Goal: Task Accomplishment & Management: Complete application form

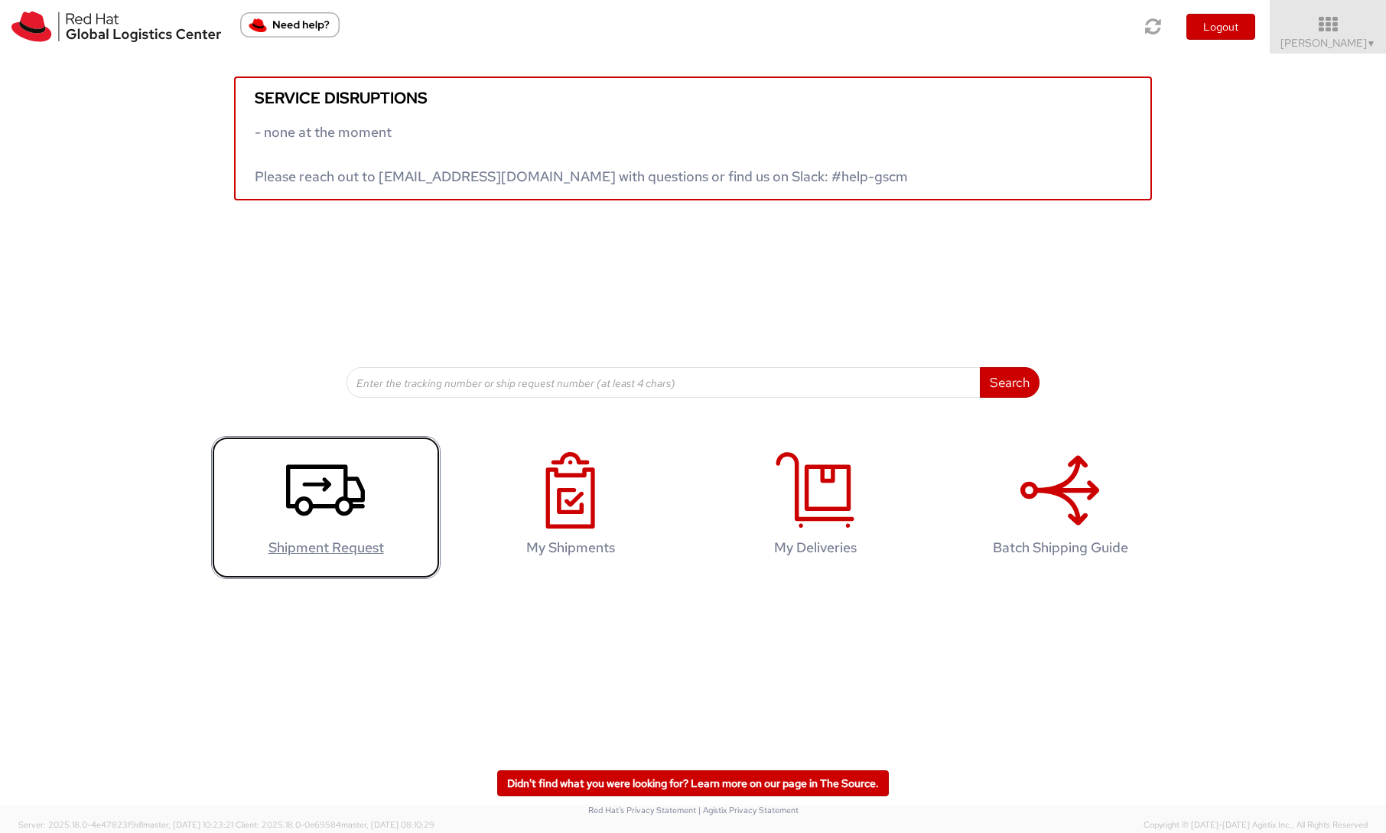
click at [359, 499] on use at bounding box center [325, 490] width 79 height 51
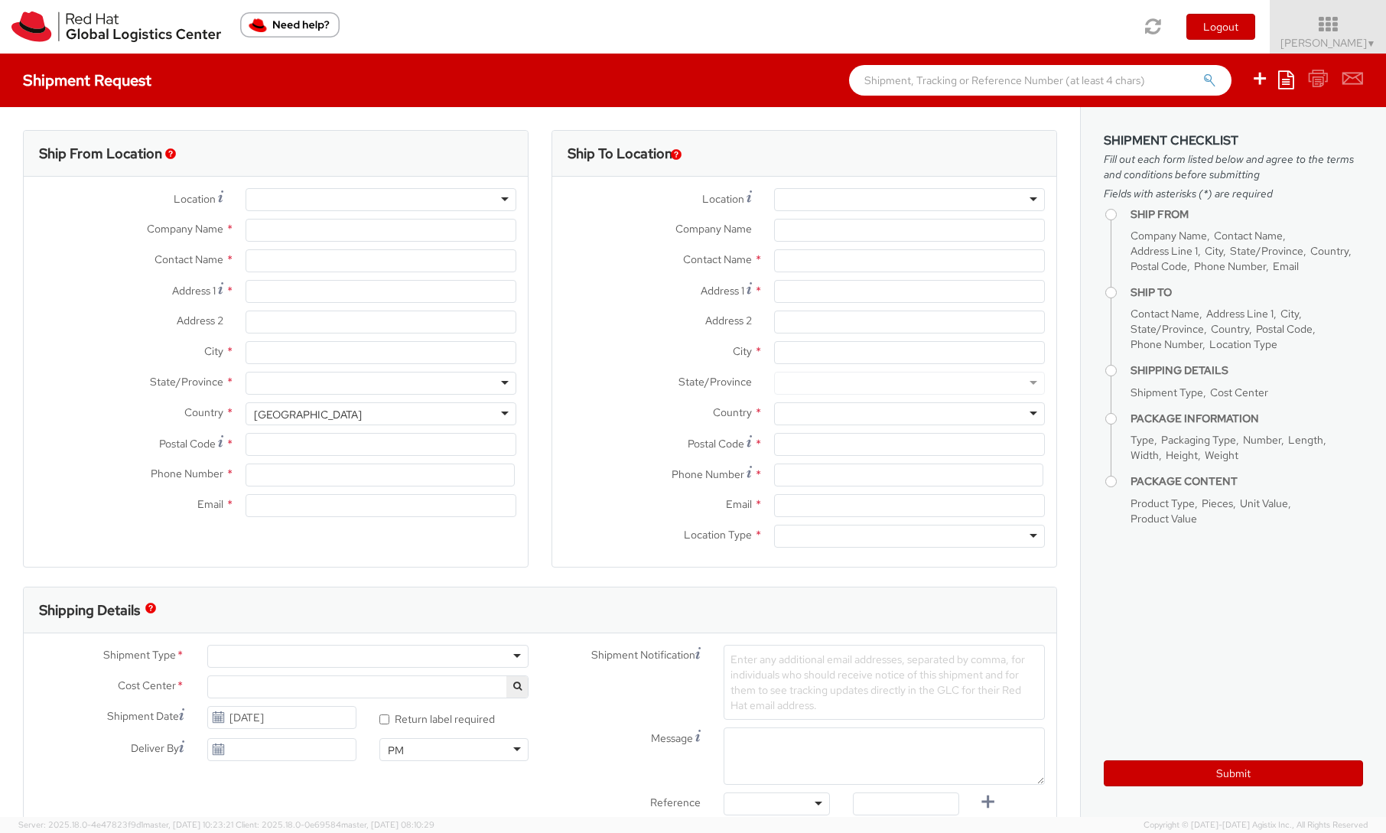
select select
select select "809"
type input "Red Hat Czech s.r.o."
type input "[PERSON_NAME]"
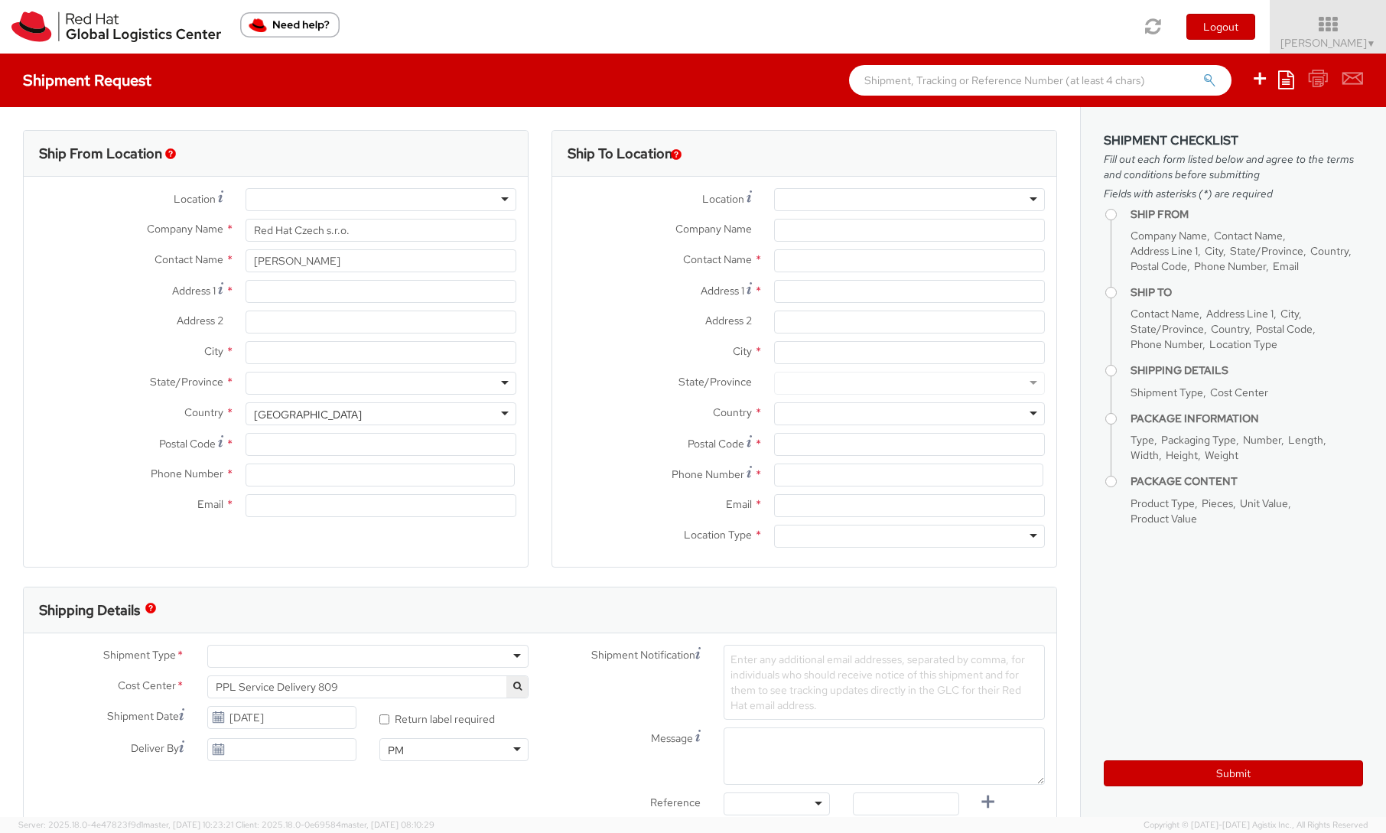
type input "Purkynova 647/111"
type input "[GEOGRAPHIC_DATA]"
type input "621 00"
type input "420 532 294 555"
type input "[EMAIL_ADDRESS][DOMAIN_NAME]"
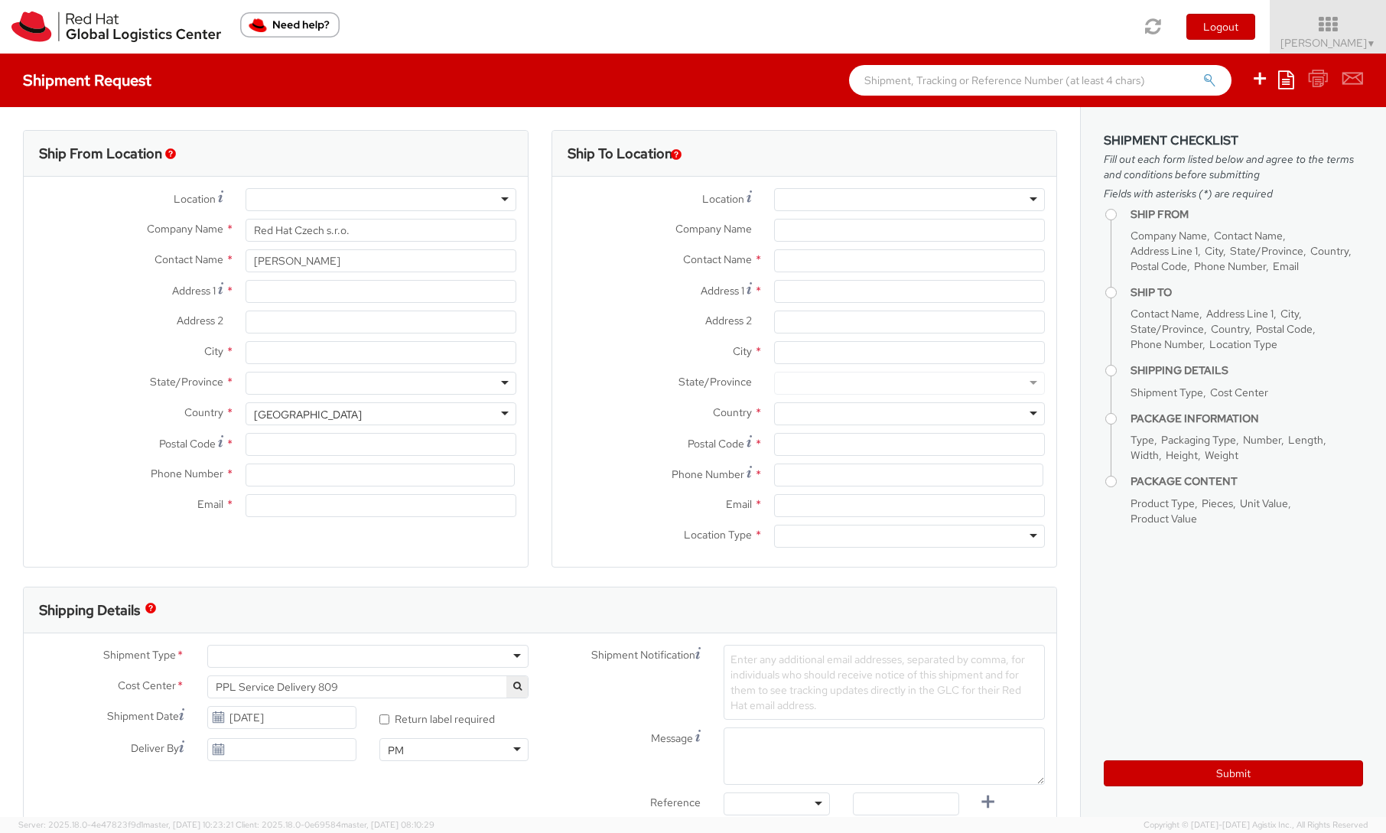
select select "CM"
select select "KGS"
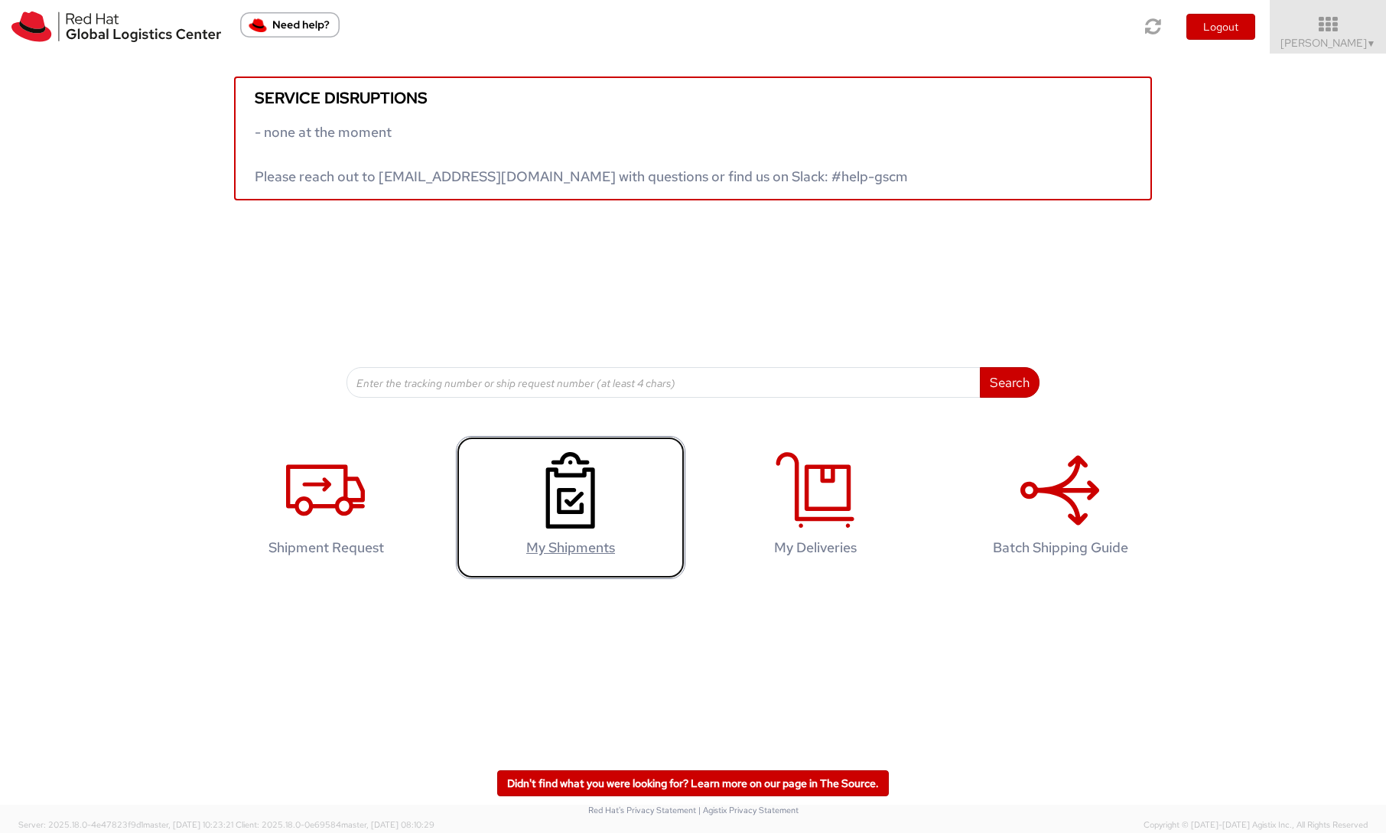
click at [605, 486] on icon at bounding box center [570, 490] width 79 height 76
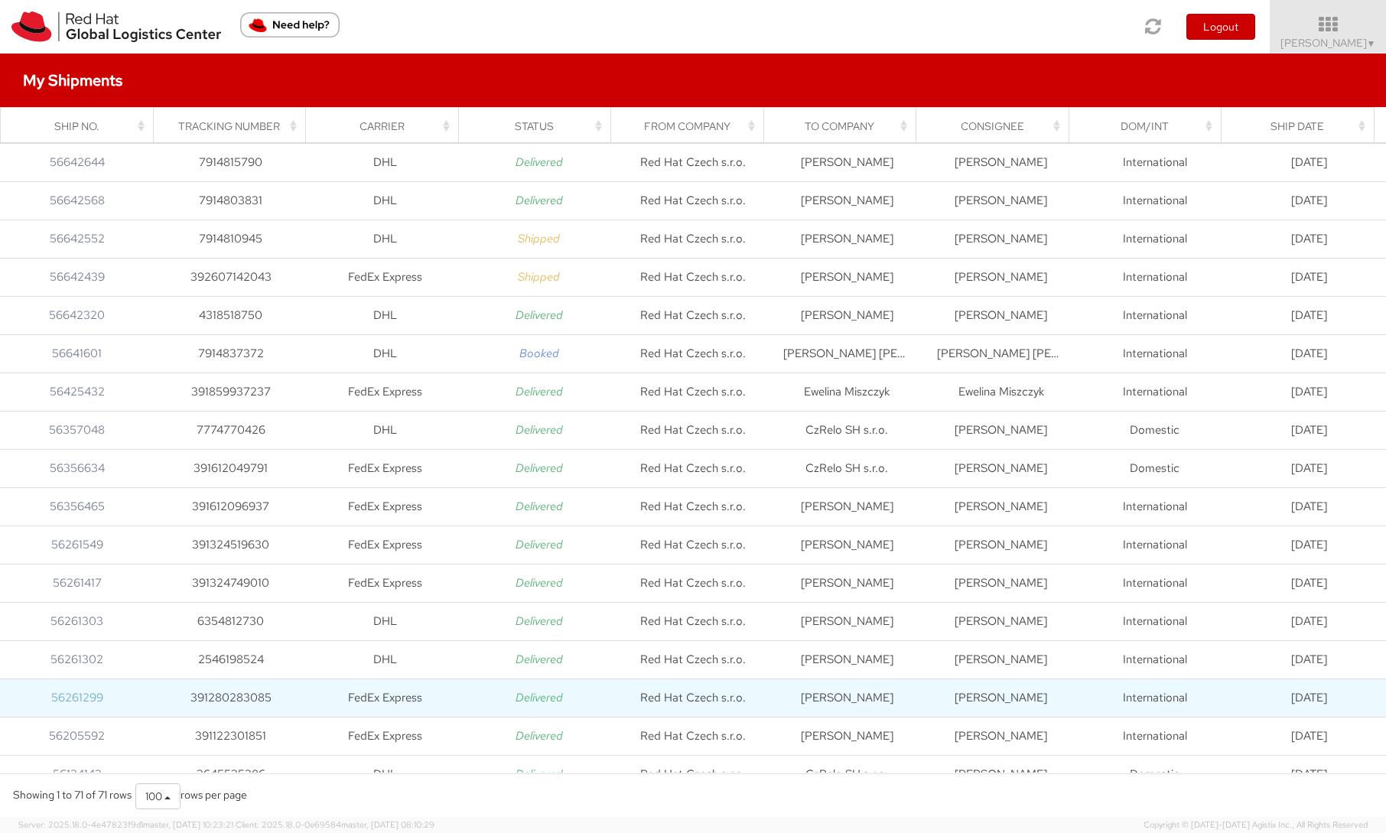
click at [78, 700] on link "56261299" at bounding box center [77, 697] width 52 height 15
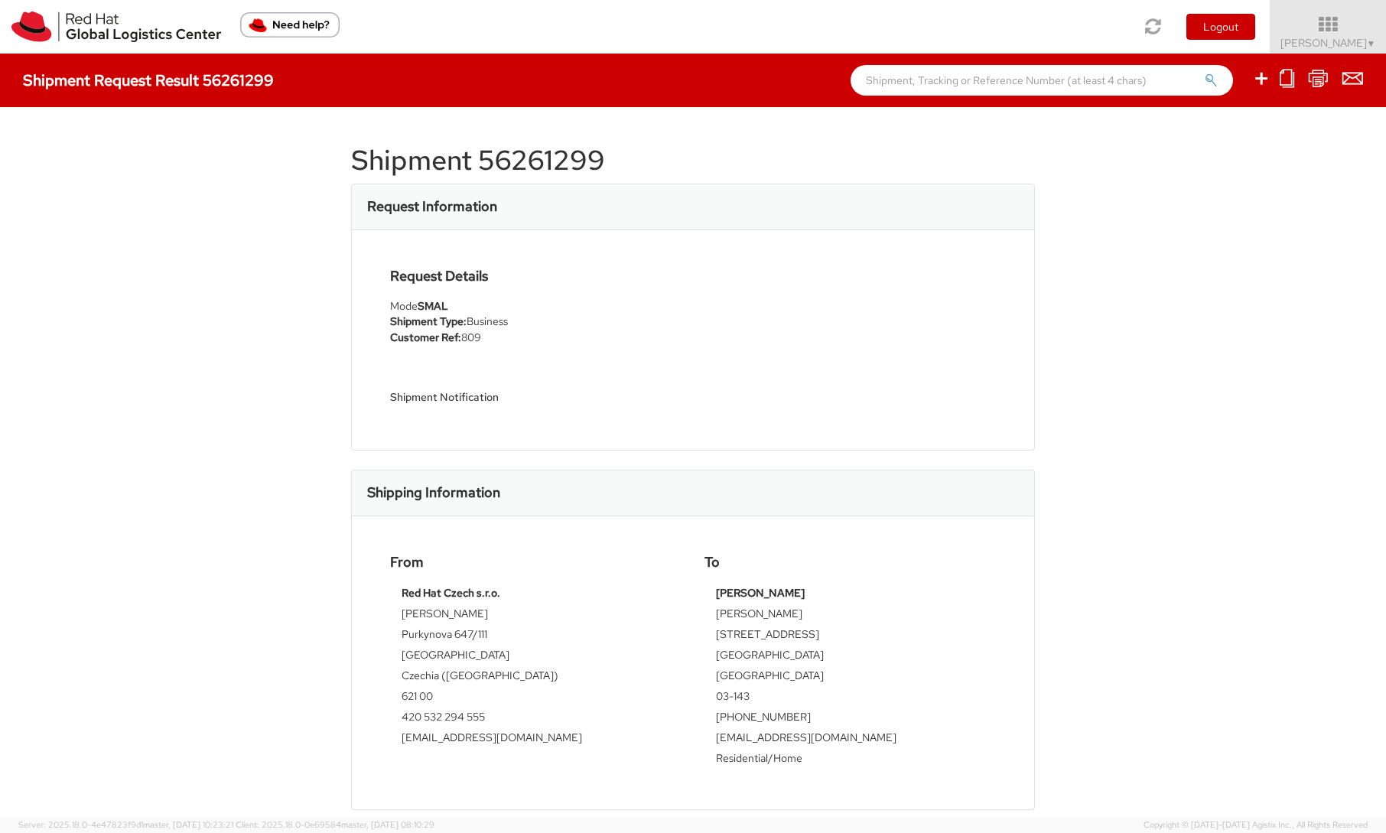
click at [771, 616] on td "[PERSON_NAME]" at bounding box center [850, 616] width 268 height 21
click at [772, 616] on td "[PERSON_NAME]" at bounding box center [850, 616] width 268 height 21
copy tbody "[PERSON_NAME]"
click at [724, 639] on td "[STREET_ADDRESS]" at bounding box center [850, 636] width 268 height 21
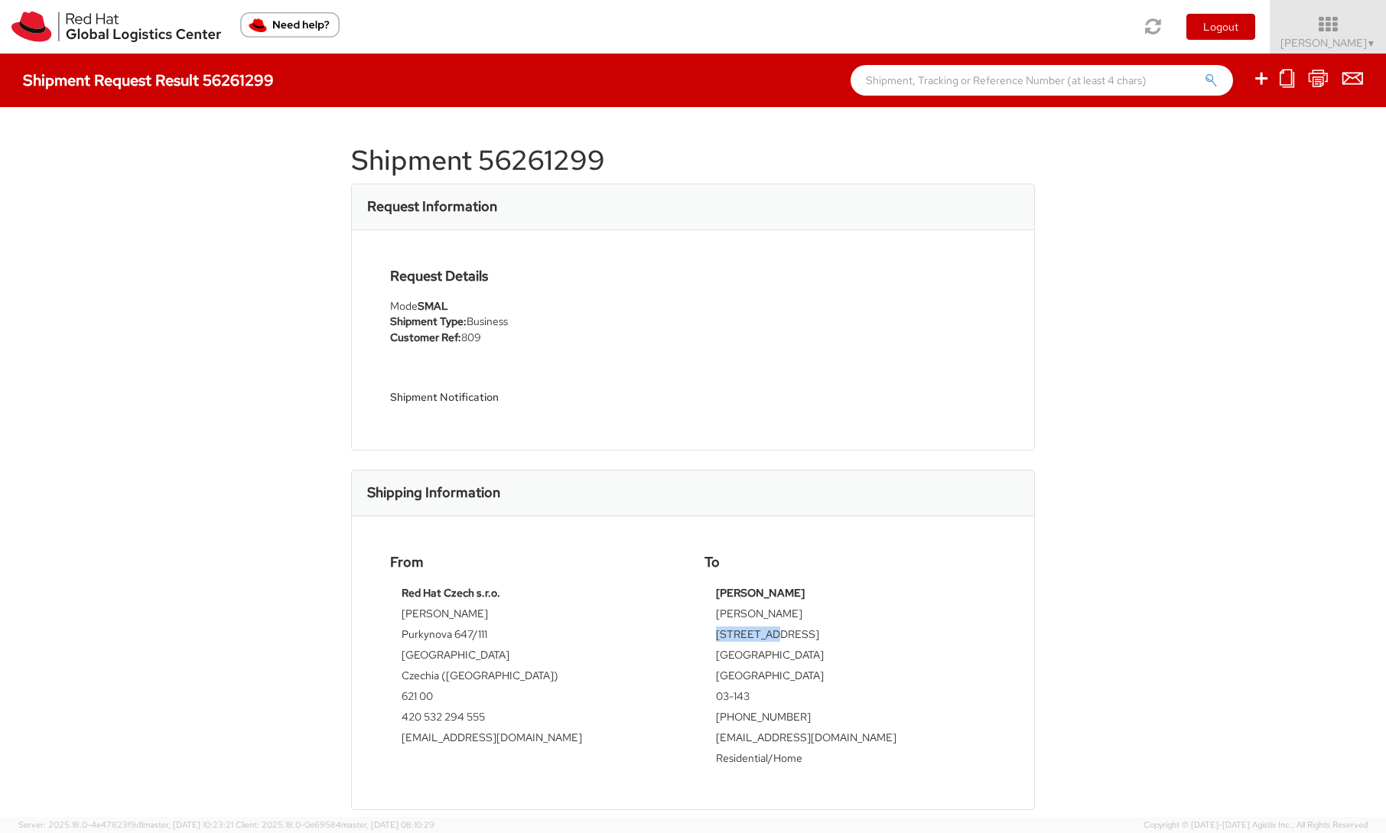
click at [724, 639] on td "[STREET_ADDRESS]" at bounding box center [850, 636] width 268 height 21
copy tbody "[STREET_ADDRESS]"
click at [749, 657] on td "[GEOGRAPHIC_DATA]" at bounding box center [850, 657] width 268 height 21
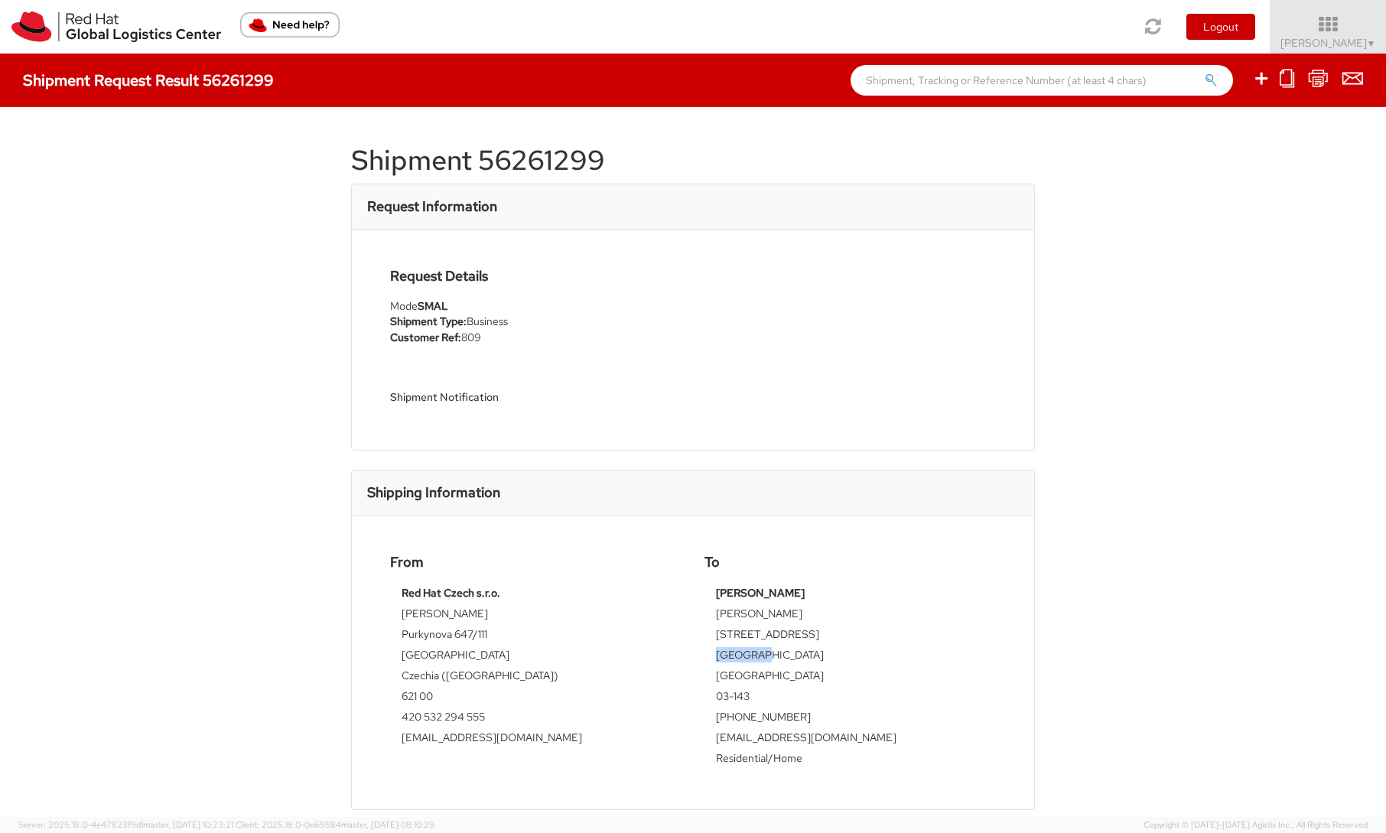
copy td "[GEOGRAPHIC_DATA]"
click at [724, 678] on td "[GEOGRAPHIC_DATA]" at bounding box center [850, 678] width 268 height 21
copy td "[GEOGRAPHIC_DATA]"
click at [771, 698] on td "03-143" at bounding box center [850, 698] width 268 height 21
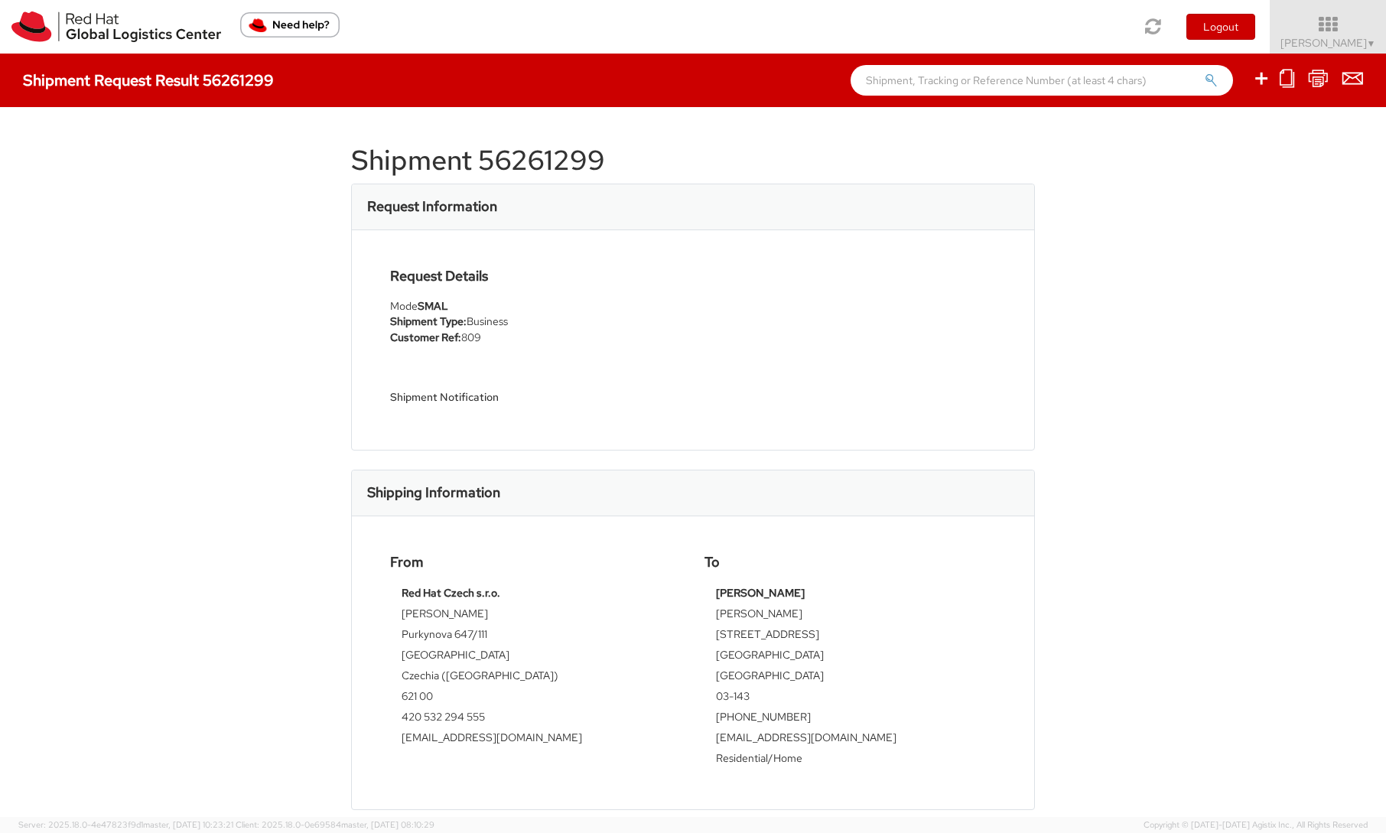
click at [737, 697] on td "03-143" at bounding box center [850, 698] width 268 height 21
copy tbody "03-143"
click at [758, 721] on td "[PHONE_NUMBER]" at bounding box center [850, 719] width 268 height 21
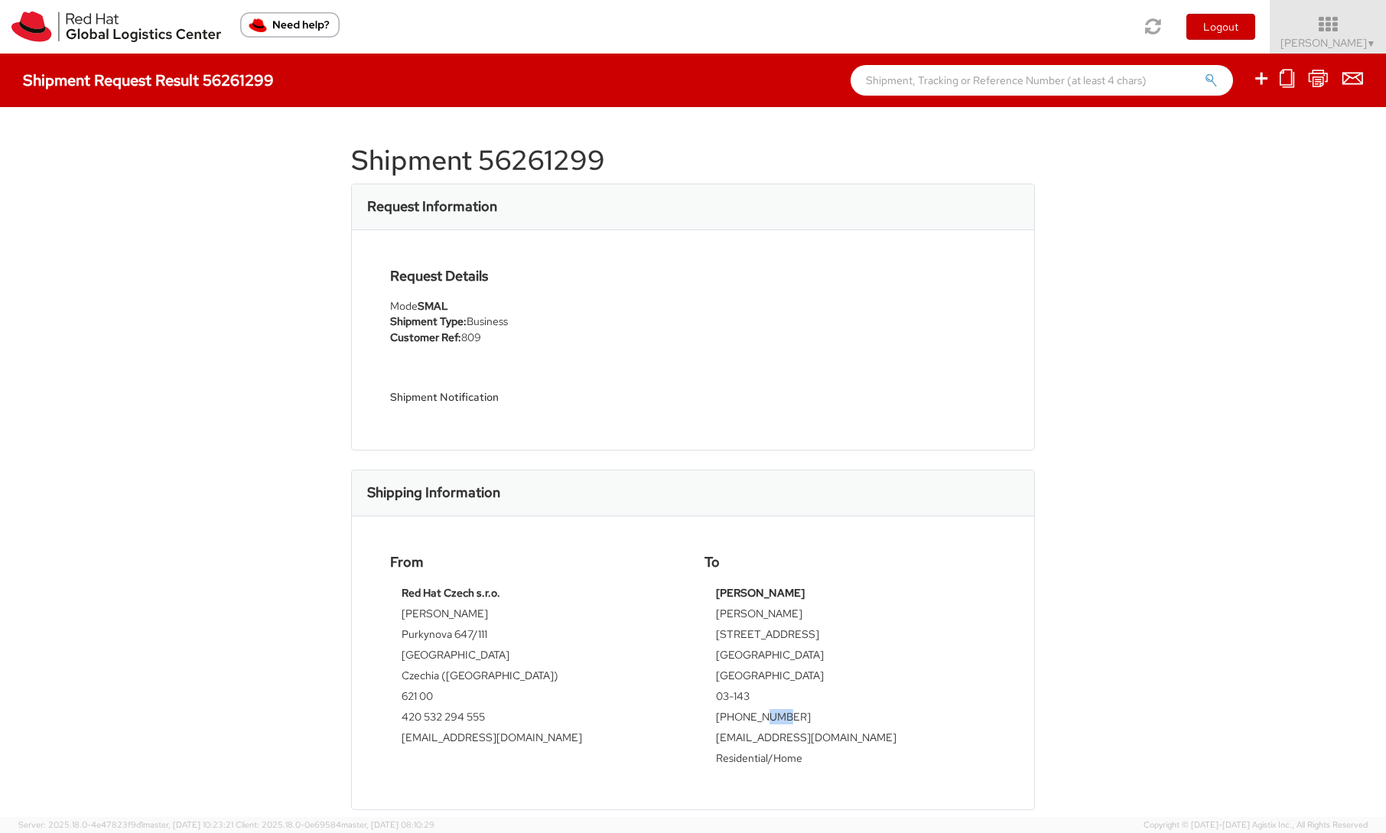
click at [757, 720] on td "[PHONE_NUMBER]" at bounding box center [850, 719] width 268 height 21
copy tbody "[PHONE_NUMBER]"
click at [726, 740] on td "[EMAIL_ADDRESS][DOMAIN_NAME]" at bounding box center [850, 740] width 268 height 21
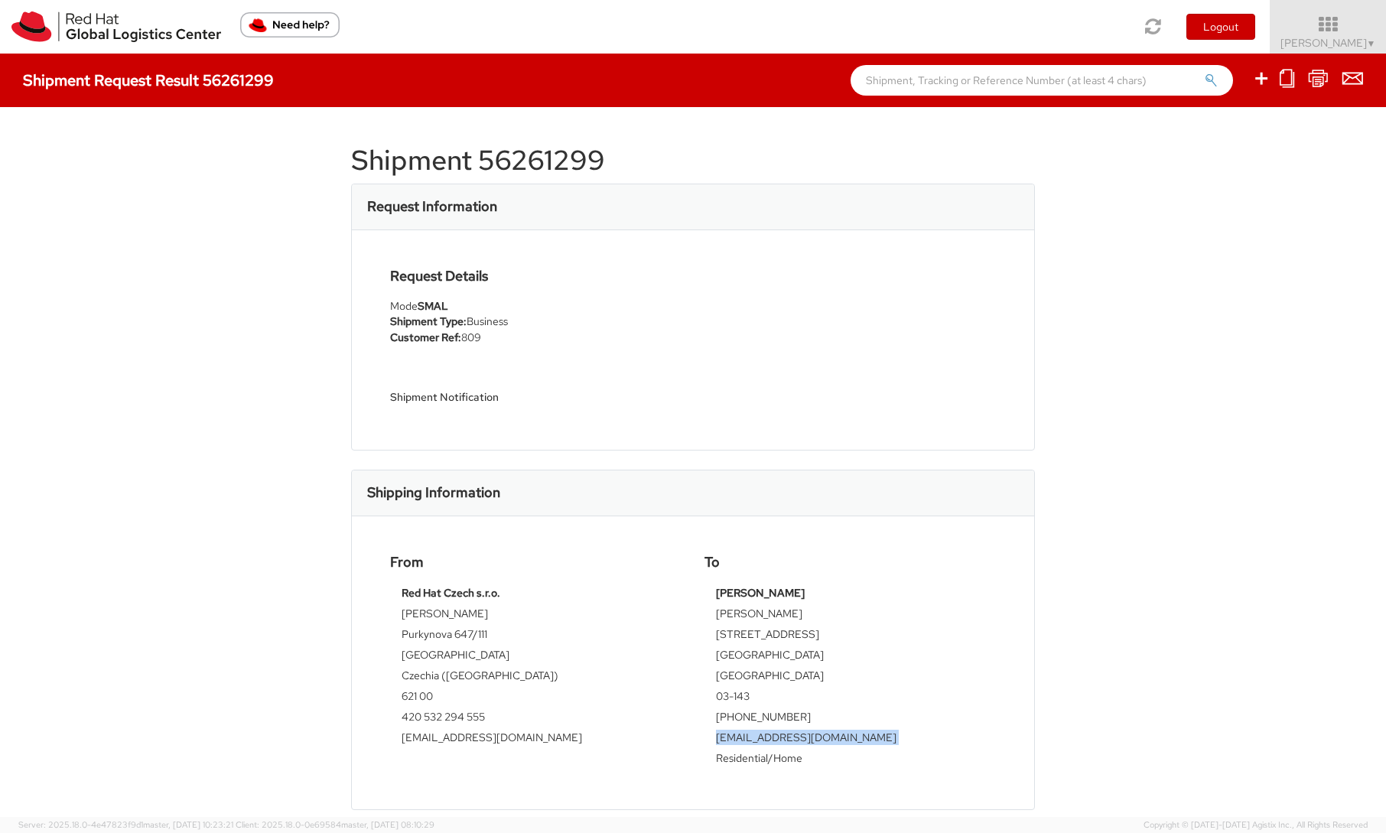
click at [726, 740] on td "[EMAIL_ADDRESS][DOMAIN_NAME]" at bounding box center [850, 740] width 268 height 21
copy tbody "[EMAIL_ADDRESS][DOMAIN_NAME]"
click at [151, 28] on img at bounding box center [116, 26] width 210 height 31
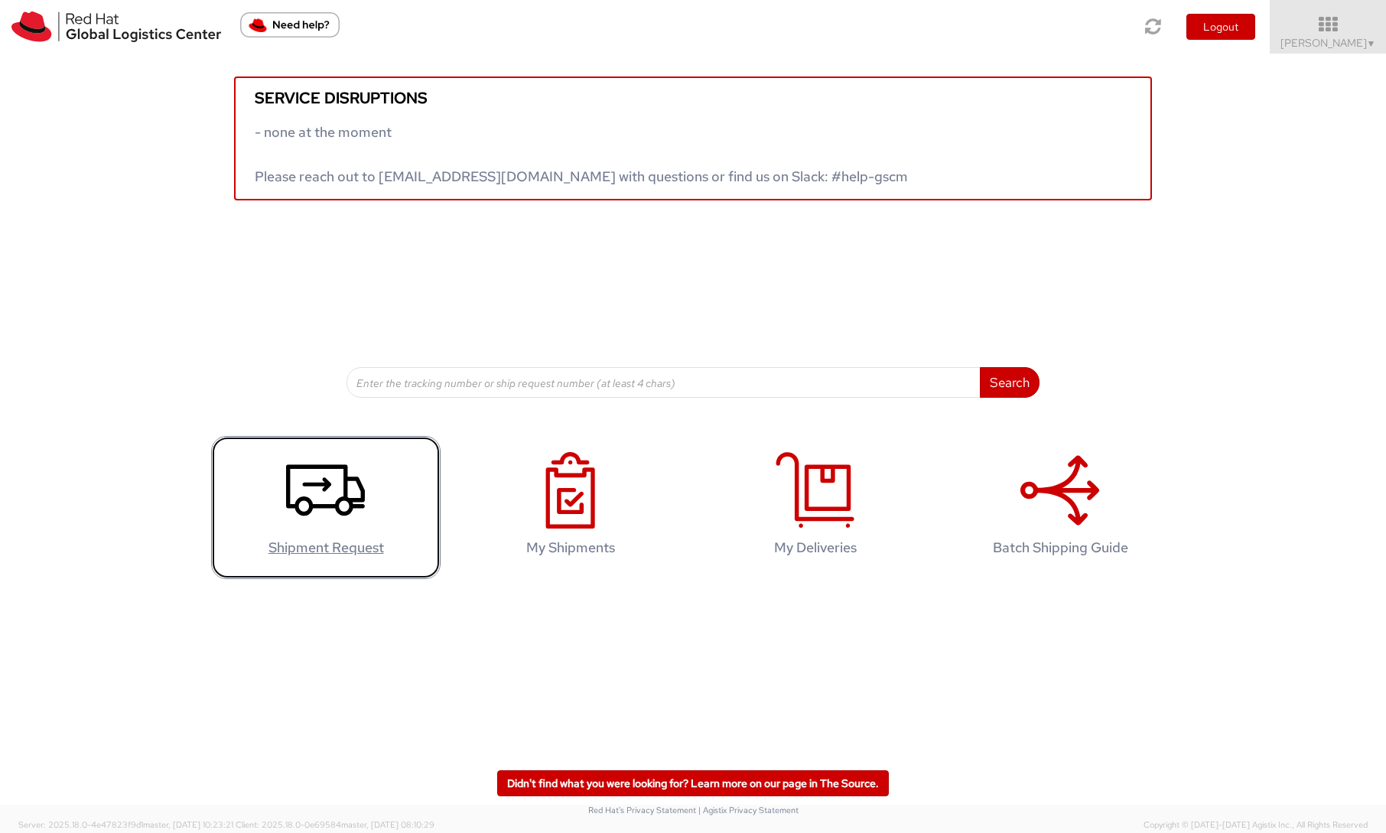
click at [312, 530] on agx-glyph at bounding box center [325, 525] width 79 height 14
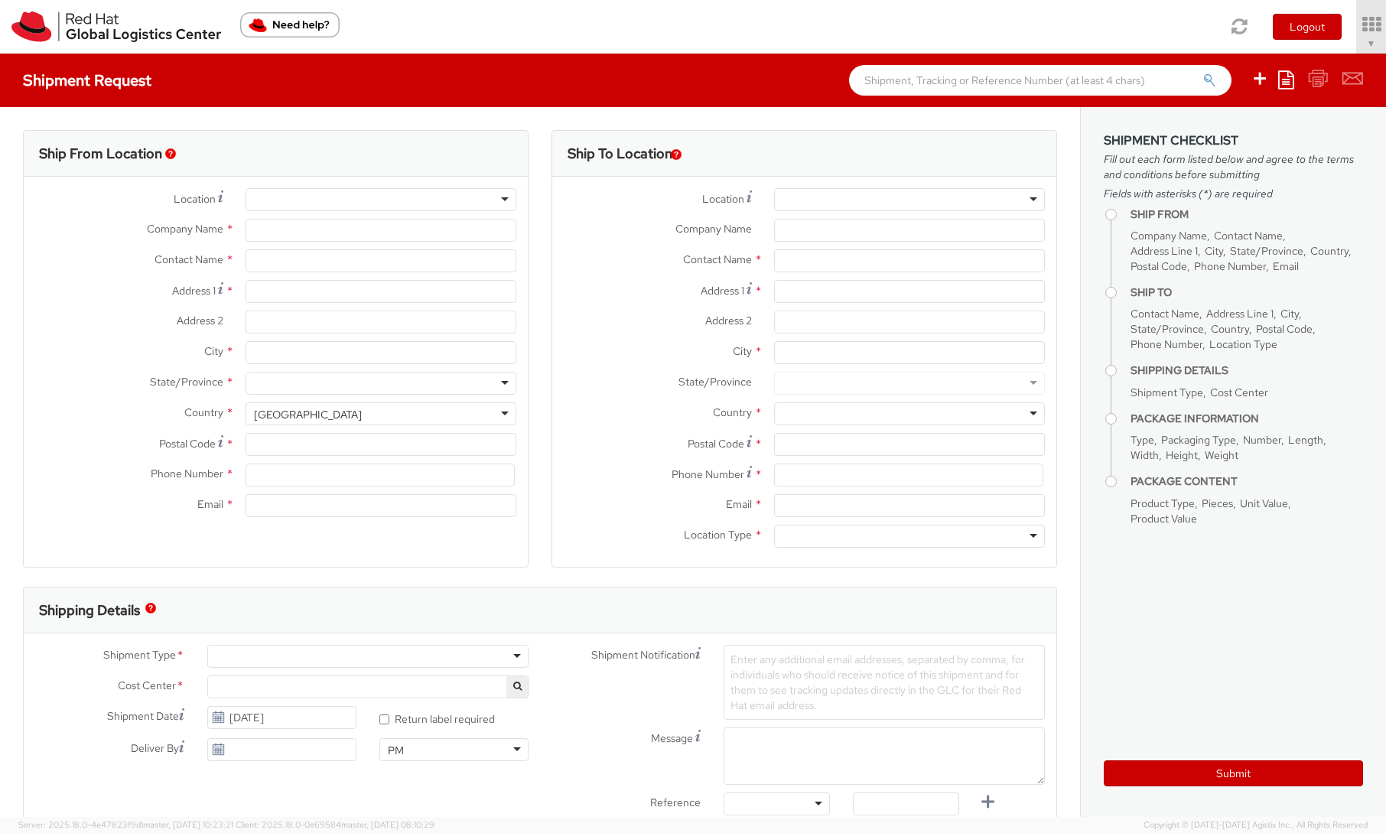
type input "Red Hat Czech s.r.o."
type input "[PERSON_NAME]"
type input "Purkynova 647/111"
type input "[GEOGRAPHIC_DATA]"
type input "621 00"
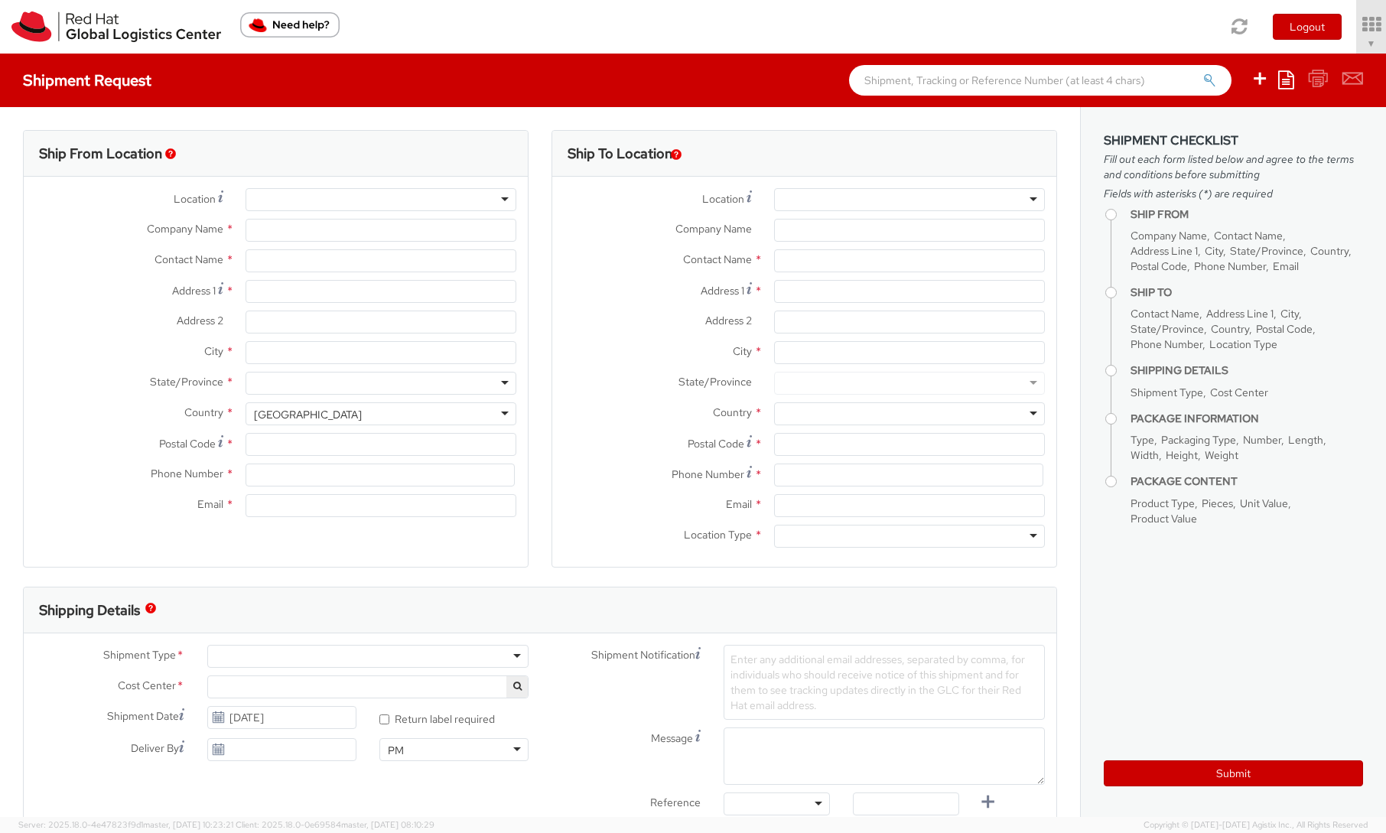
type input "420 532 294 555"
type input "[EMAIL_ADDRESS][DOMAIN_NAME]"
select select "CM"
select select "KGS"
select select "809"
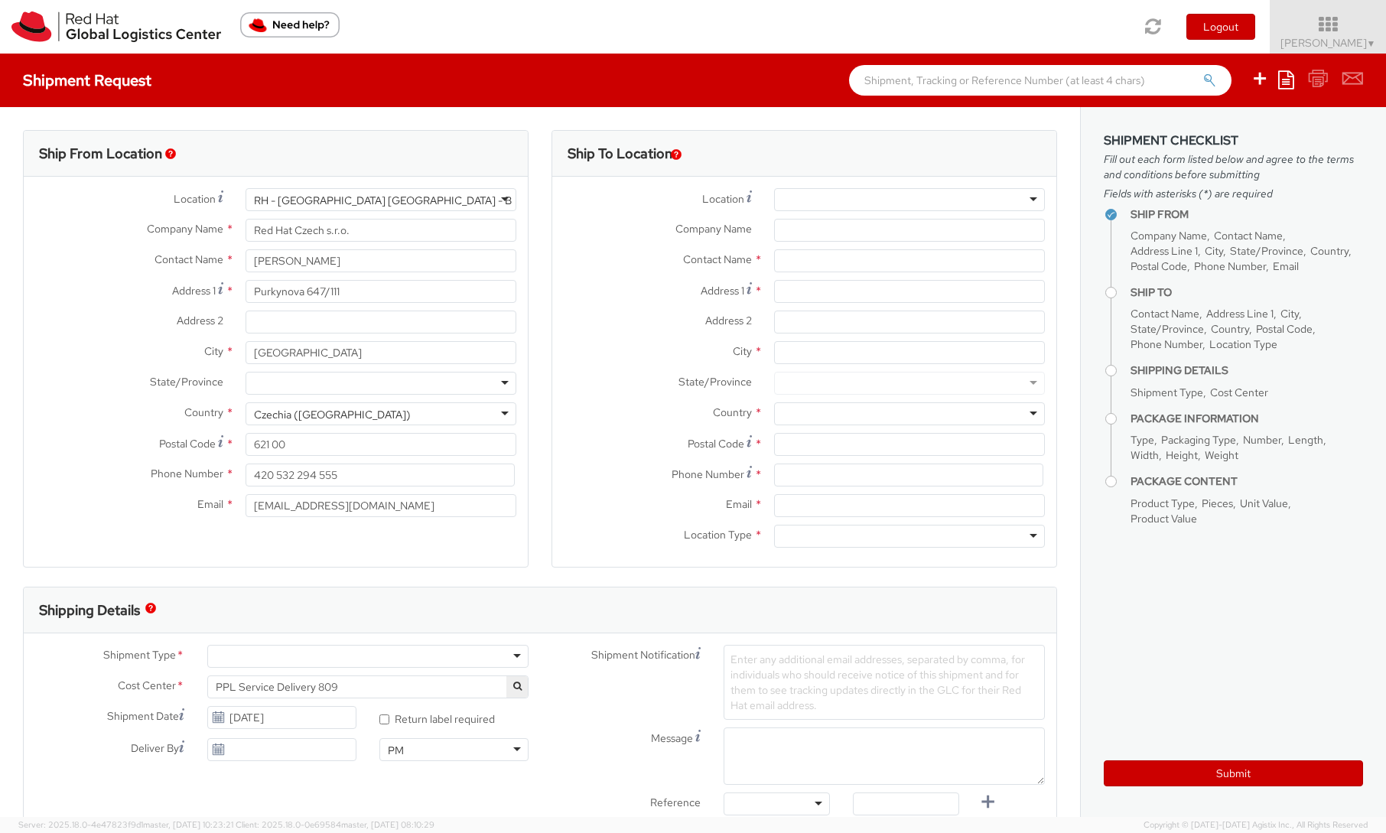
select select
click at [788, 232] on input "Company Name *" at bounding box center [909, 230] width 271 height 23
click at [792, 257] on input "text" at bounding box center [909, 260] width 271 height 23
paste input "[PERSON_NAME]"
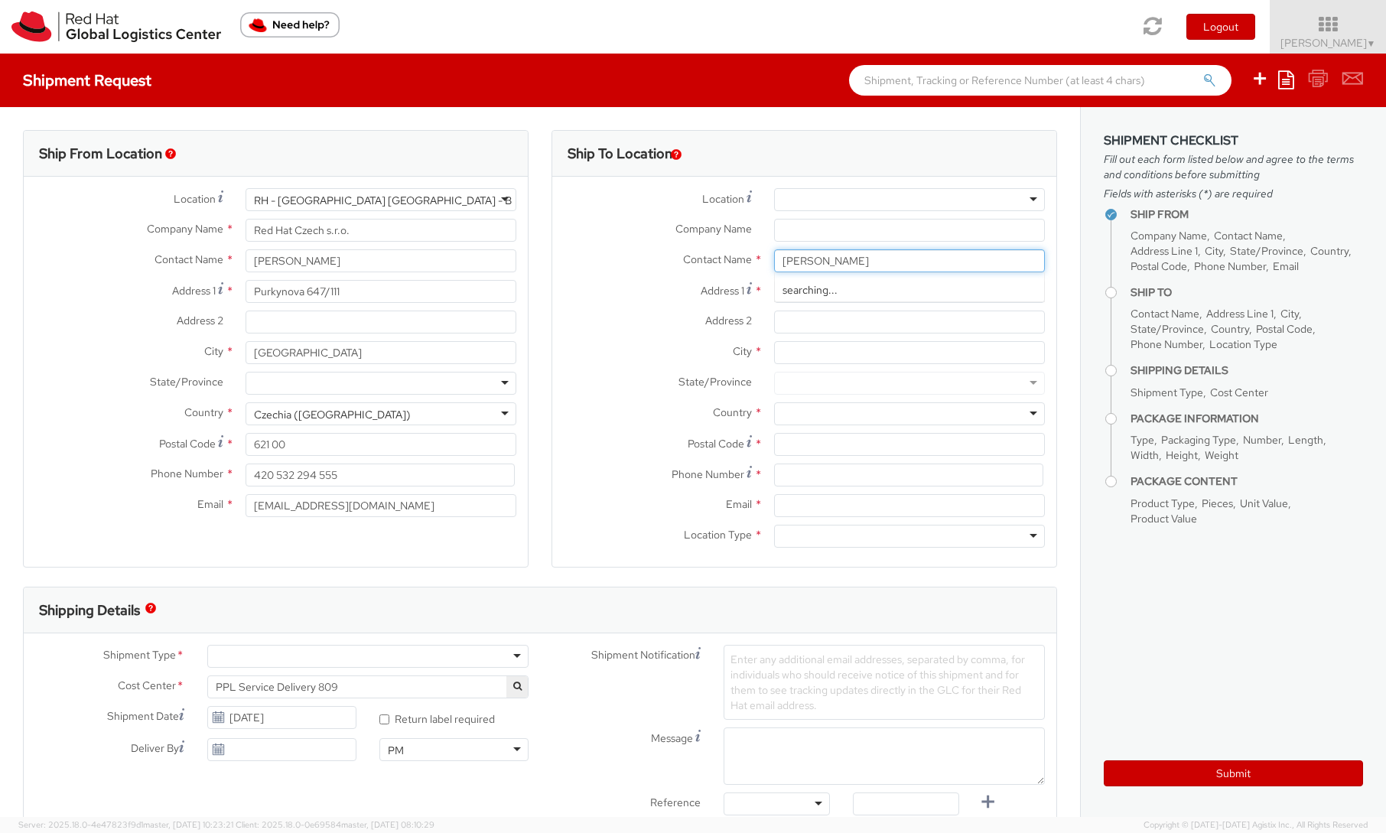
type input "[PERSON_NAME]"
drag, startPoint x: 844, startPoint y: 294, endPoint x: 851, endPoint y: 237, distance: 57.8
click at [844, 294] on input "Address 1 *" at bounding box center [909, 291] width 271 height 23
paste input "[STREET_ADDRESS]"
type input "[STREET_ADDRESS]"
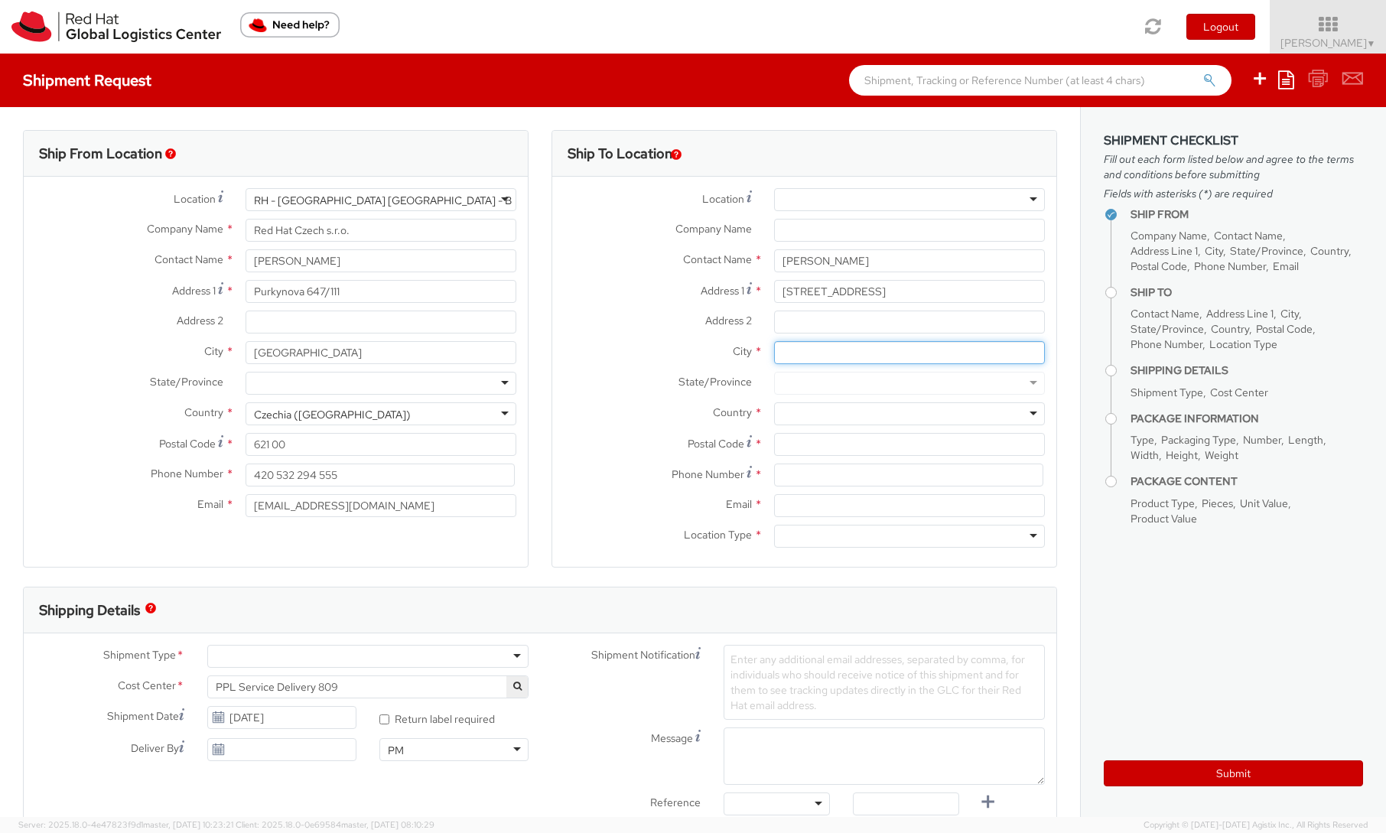
click at [821, 352] on input "City *" at bounding box center [909, 352] width 271 height 23
paste input "[GEOGRAPHIC_DATA]"
type input "[GEOGRAPHIC_DATA]"
click at [844, 415] on div at bounding box center [909, 413] width 271 height 23
paste input "[GEOGRAPHIC_DATA]"
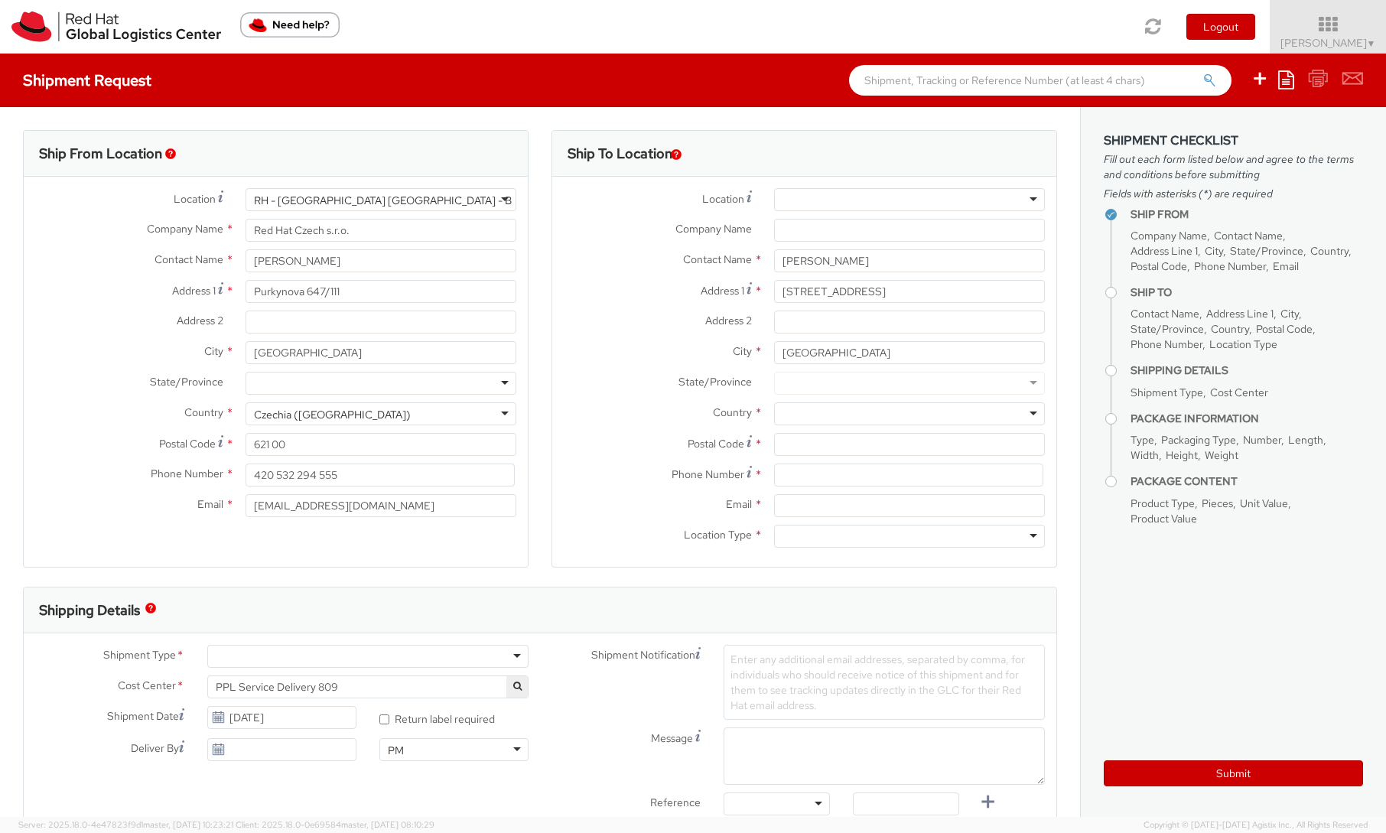
type input "[GEOGRAPHIC_DATA]"
click at [806, 446] on input "Postal Code *" at bounding box center [909, 444] width 271 height 23
paste input "03-143"
type input "03-143"
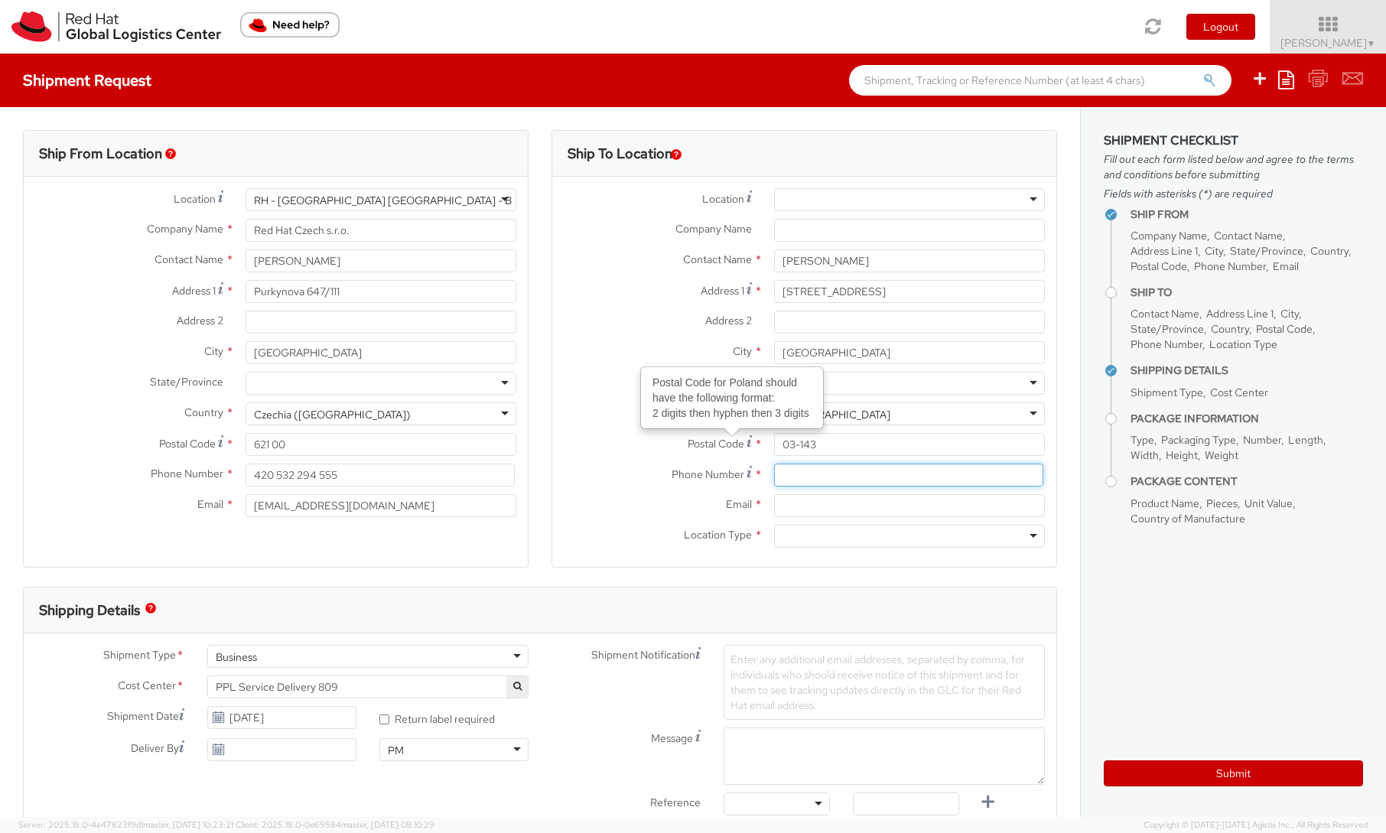
click at [808, 472] on input at bounding box center [908, 475] width 269 height 23
paste input "[PHONE_NUMBER]"
type input "[PHONE_NUMBER]"
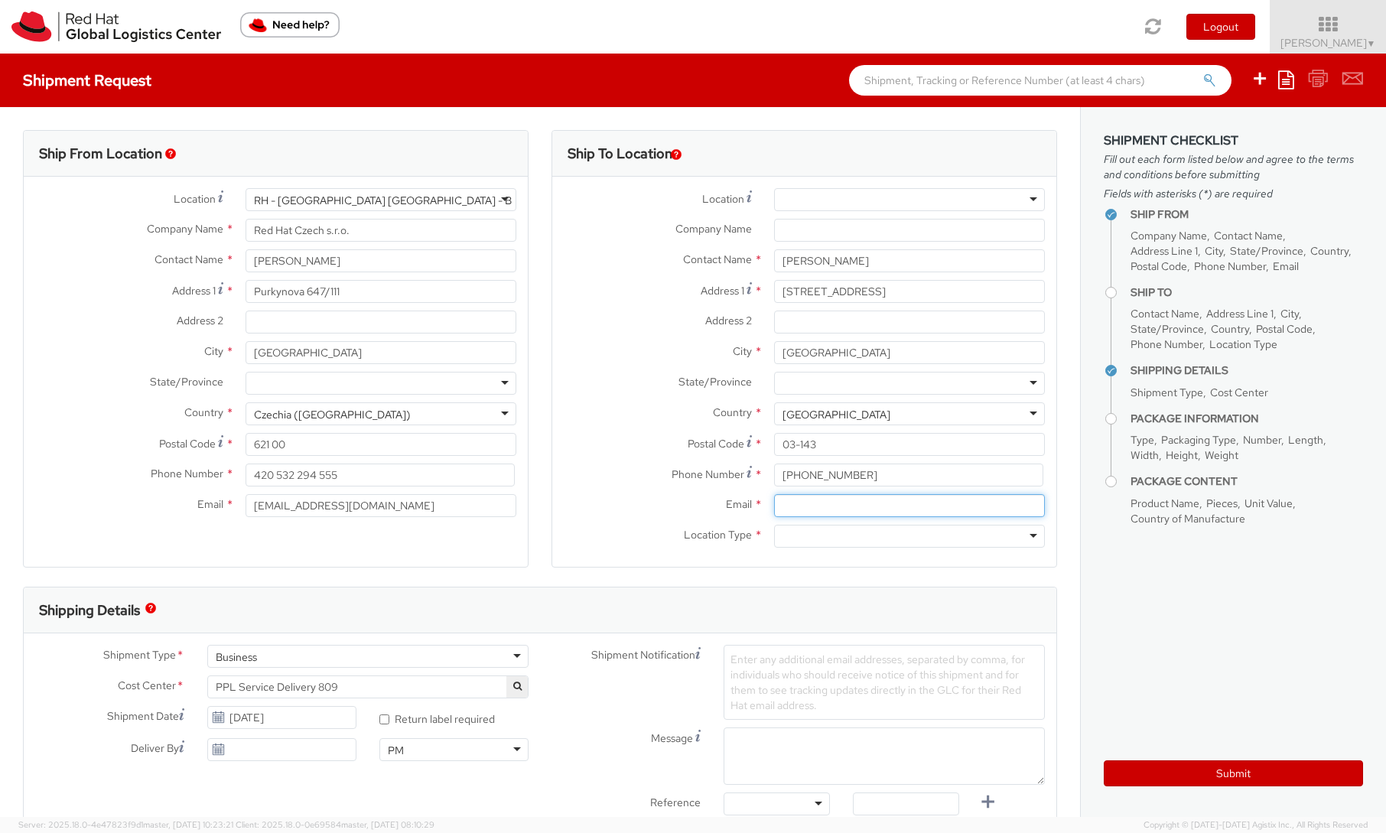
click at [812, 513] on input "Email *" at bounding box center [909, 505] width 271 height 23
paste input "[EMAIL_ADDRESS][DOMAIN_NAME]"
type input "[EMAIL_ADDRESS][DOMAIN_NAME]"
click at [796, 540] on div at bounding box center [909, 536] width 271 height 23
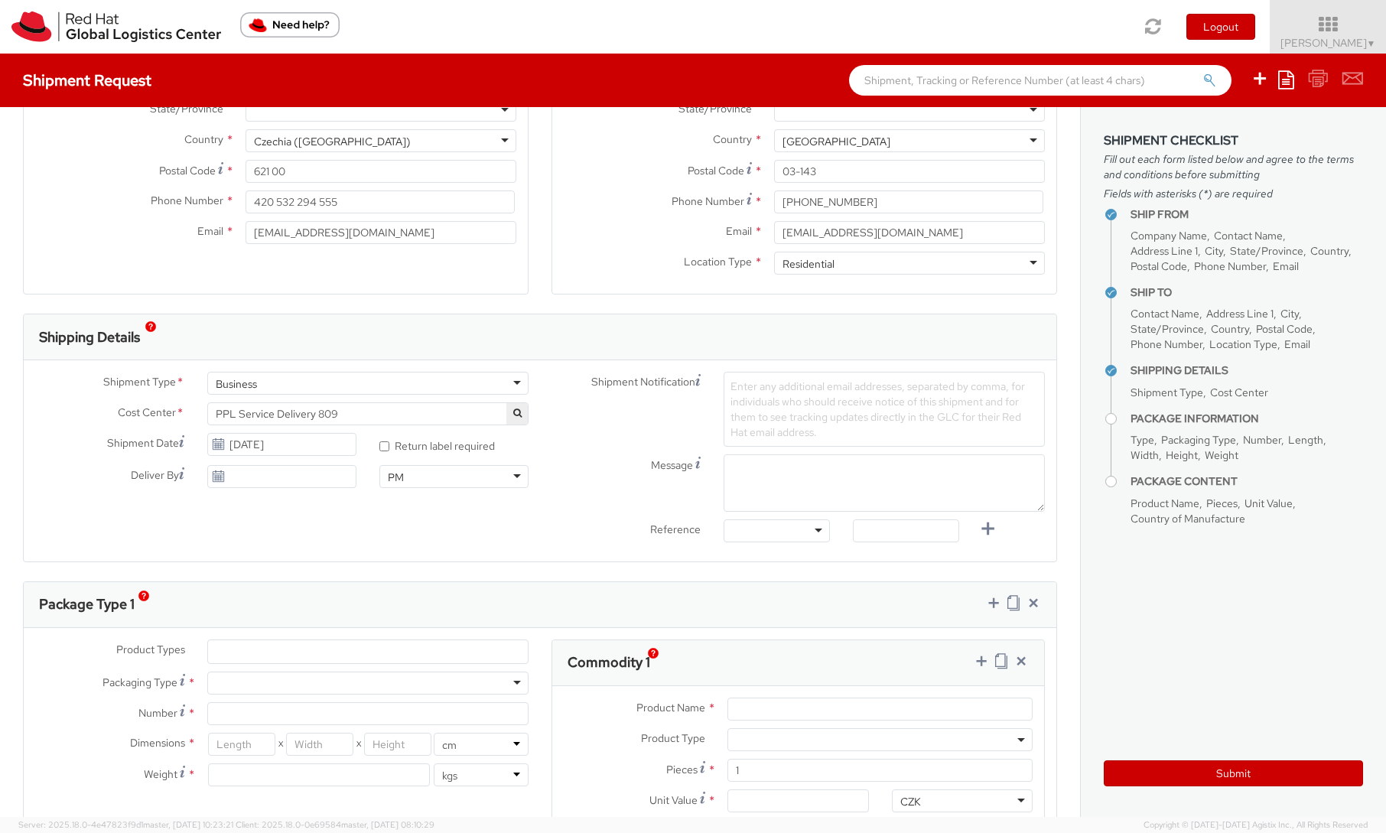
scroll to position [330, 0]
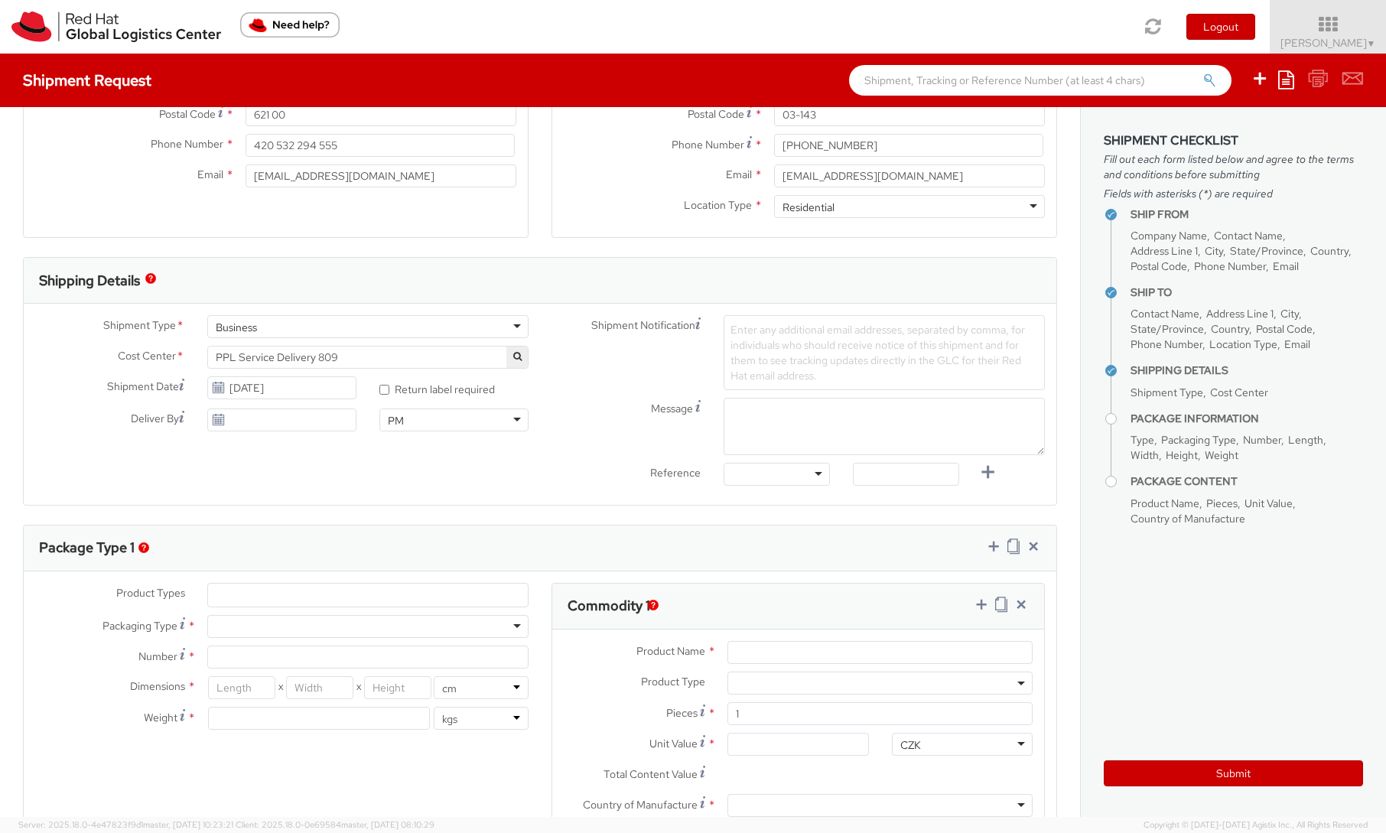
click at [280, 626] on div at bounding box center [367, 626] width 321 height 23
type input "1"
type input "24.13"
type input "31.75"
type input "0.64"
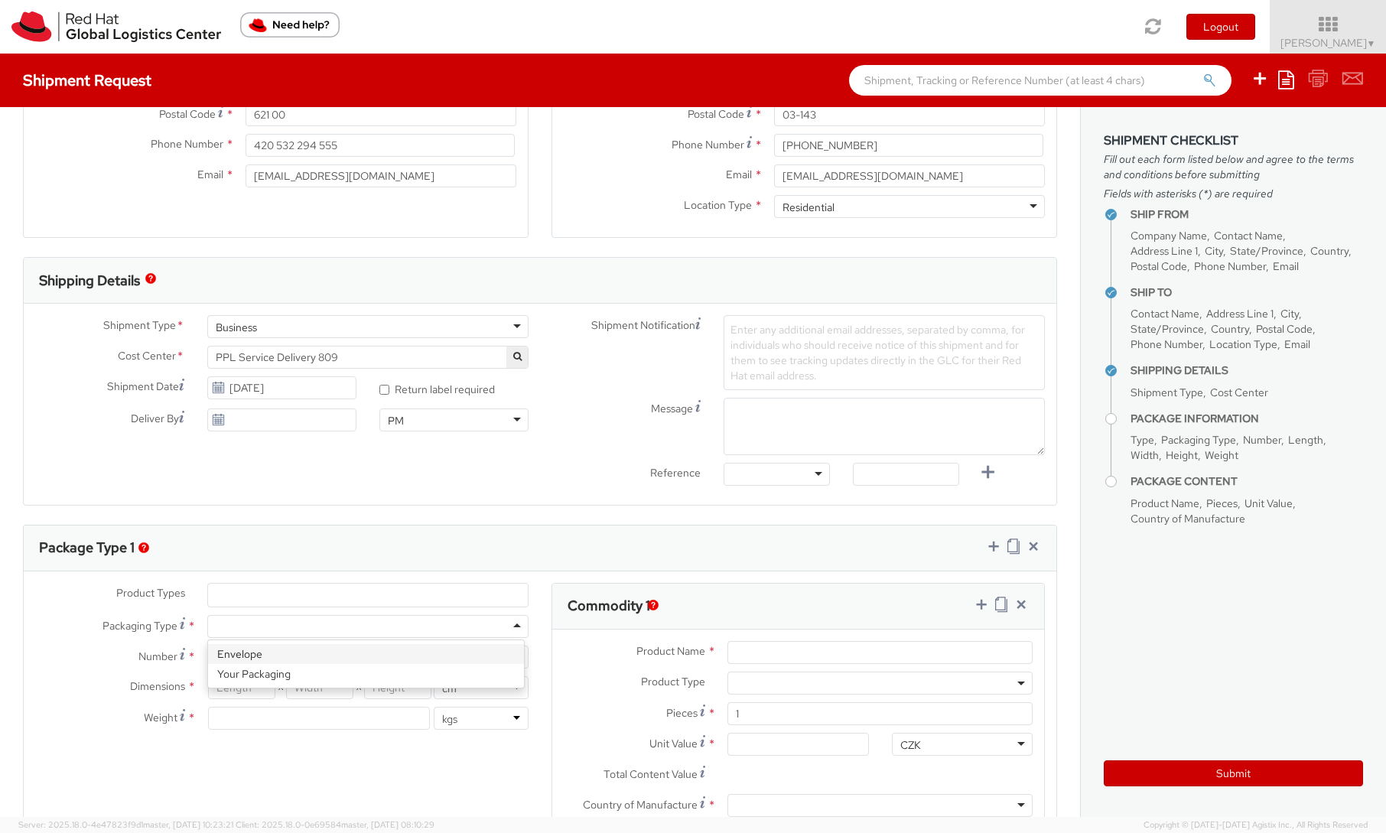
type input "0.5"
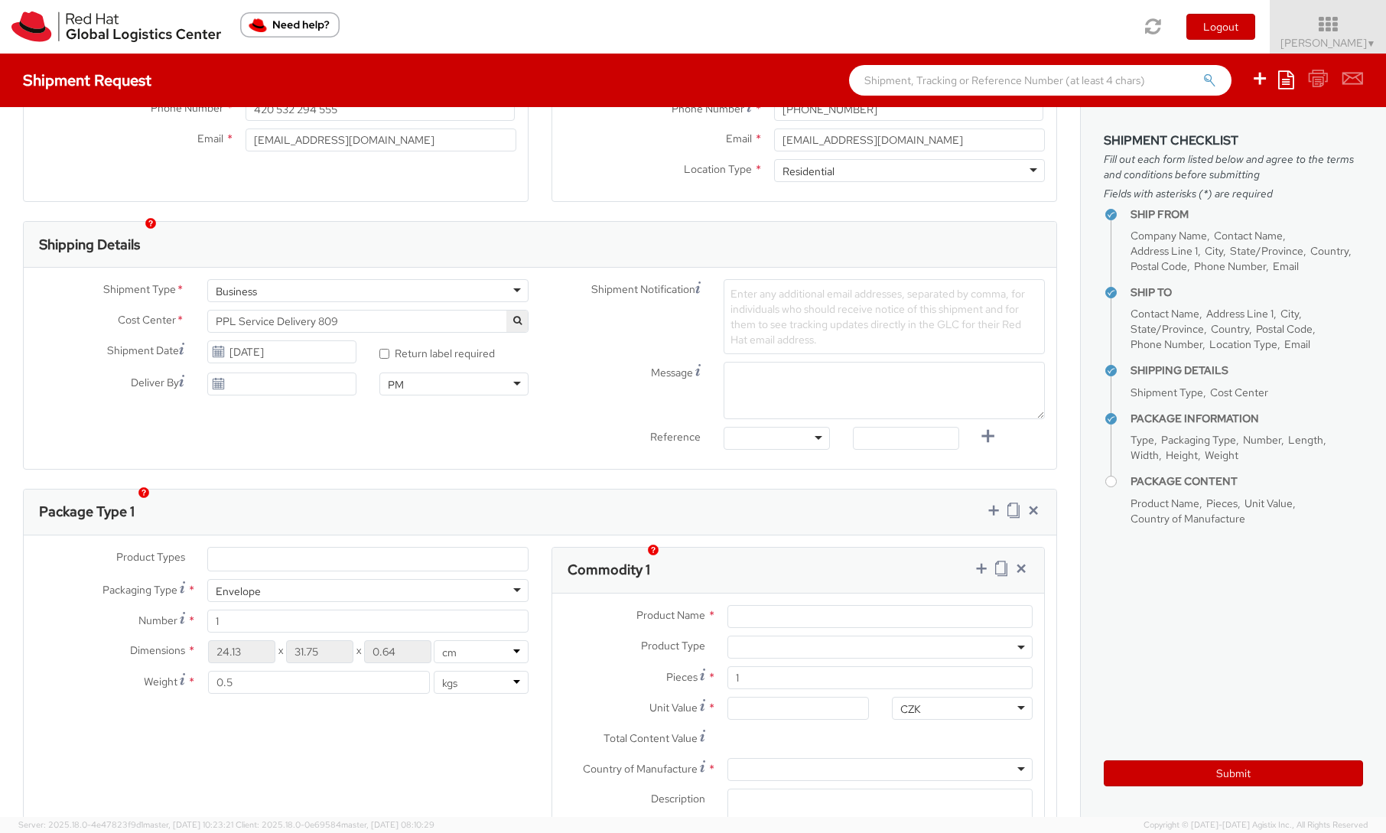
scroll to position [385, 0]
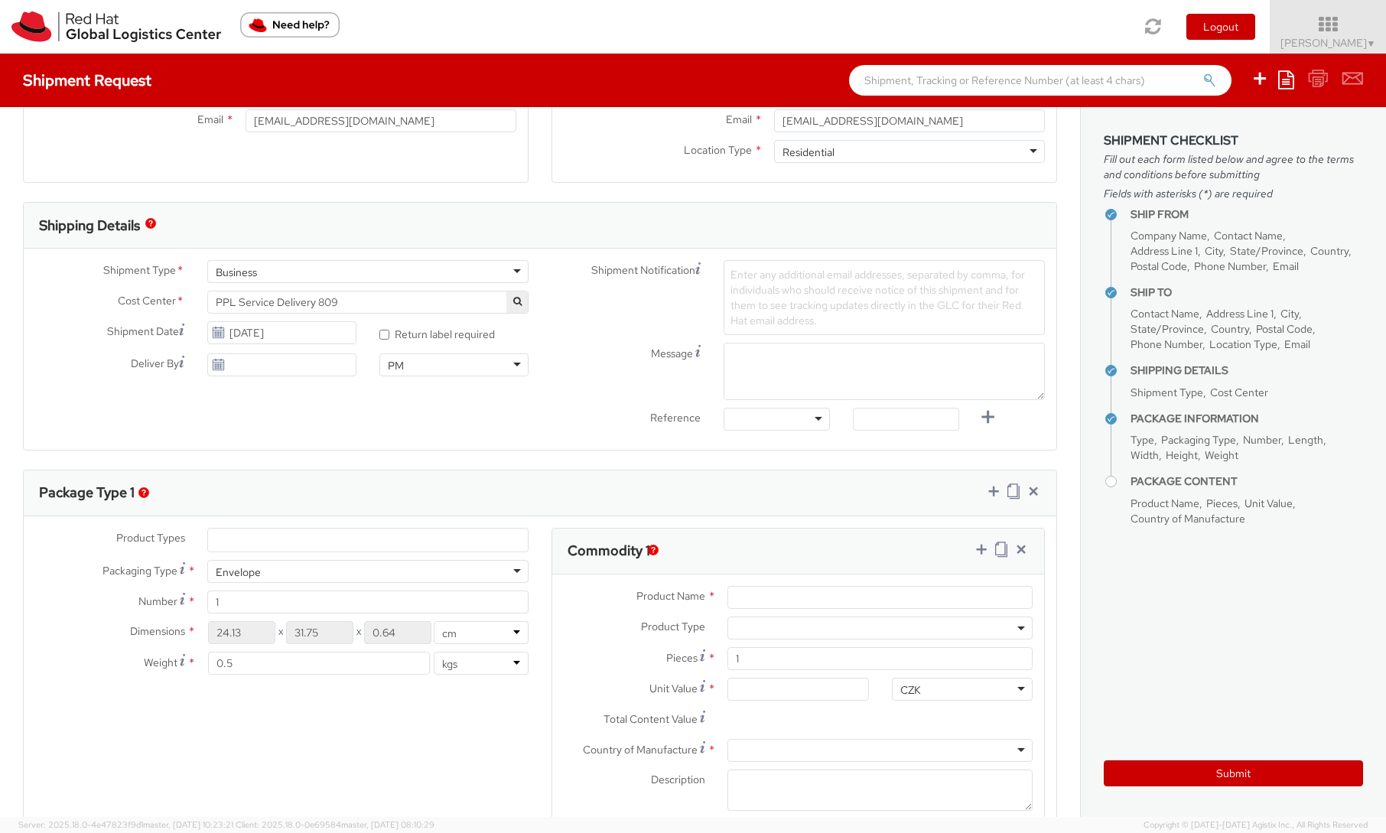
click at [862, 628] on span at bounding box center [879, 627] width 305 height 23
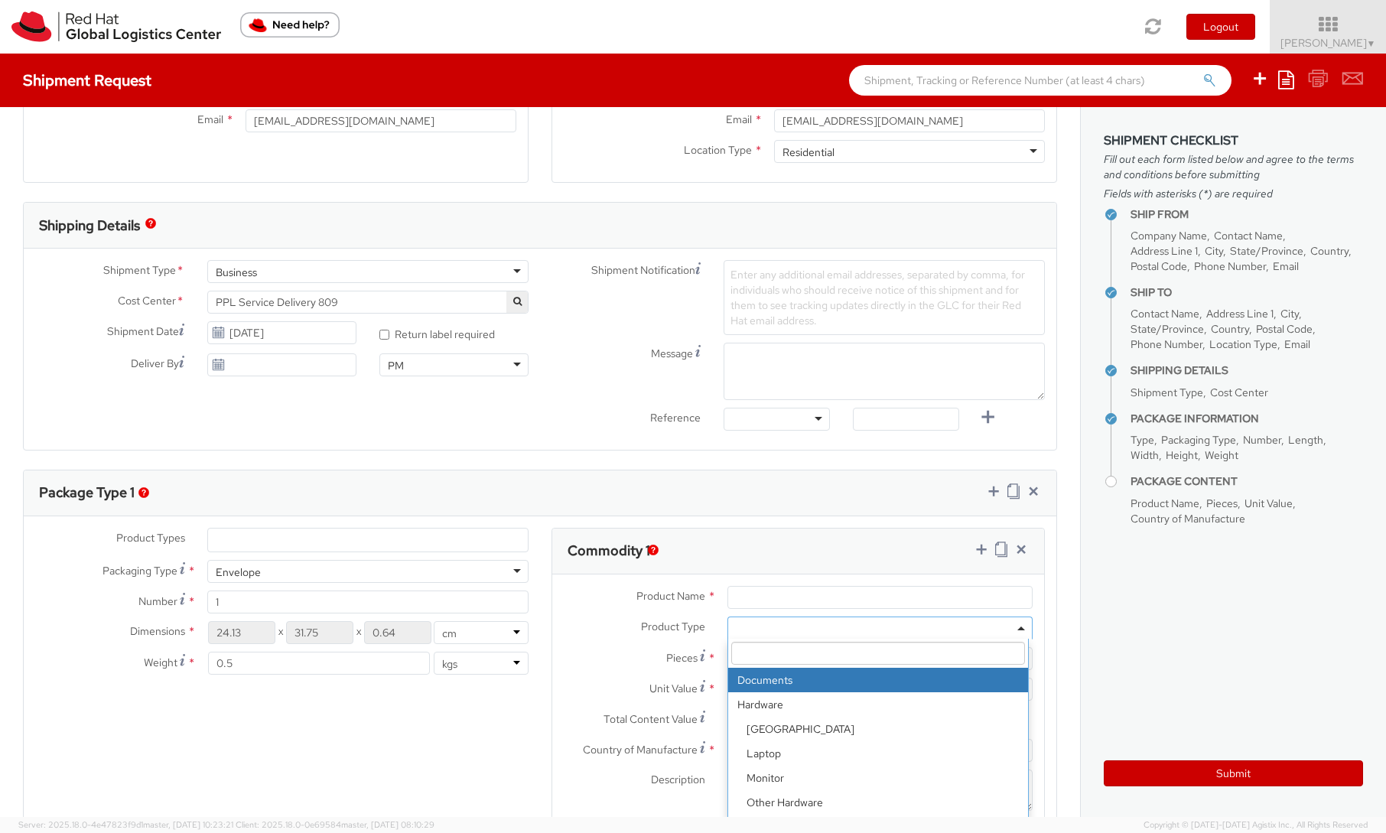
select select "DOCUMENT"
type input "Documents"
type input "1.00"
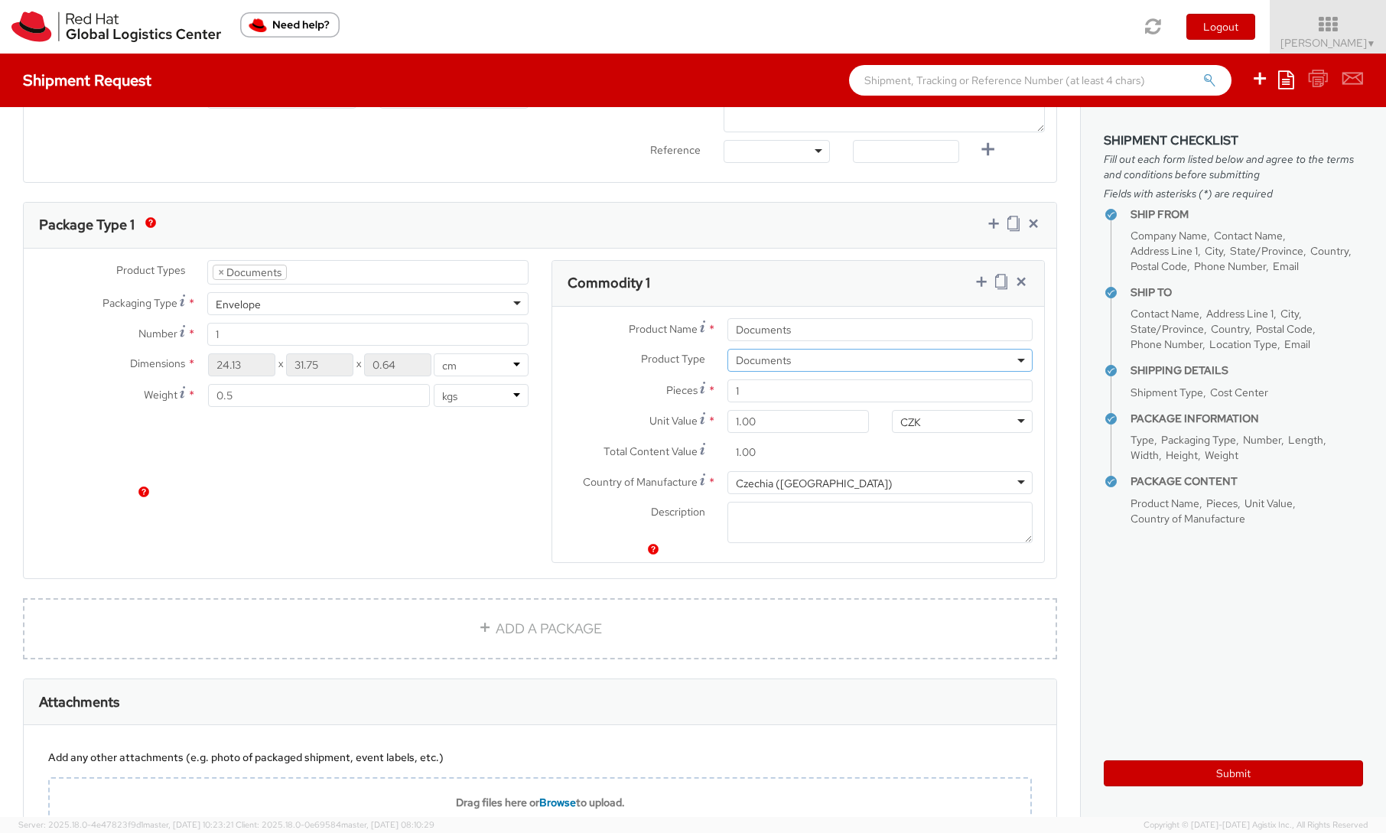
scroll to position [789, 0]
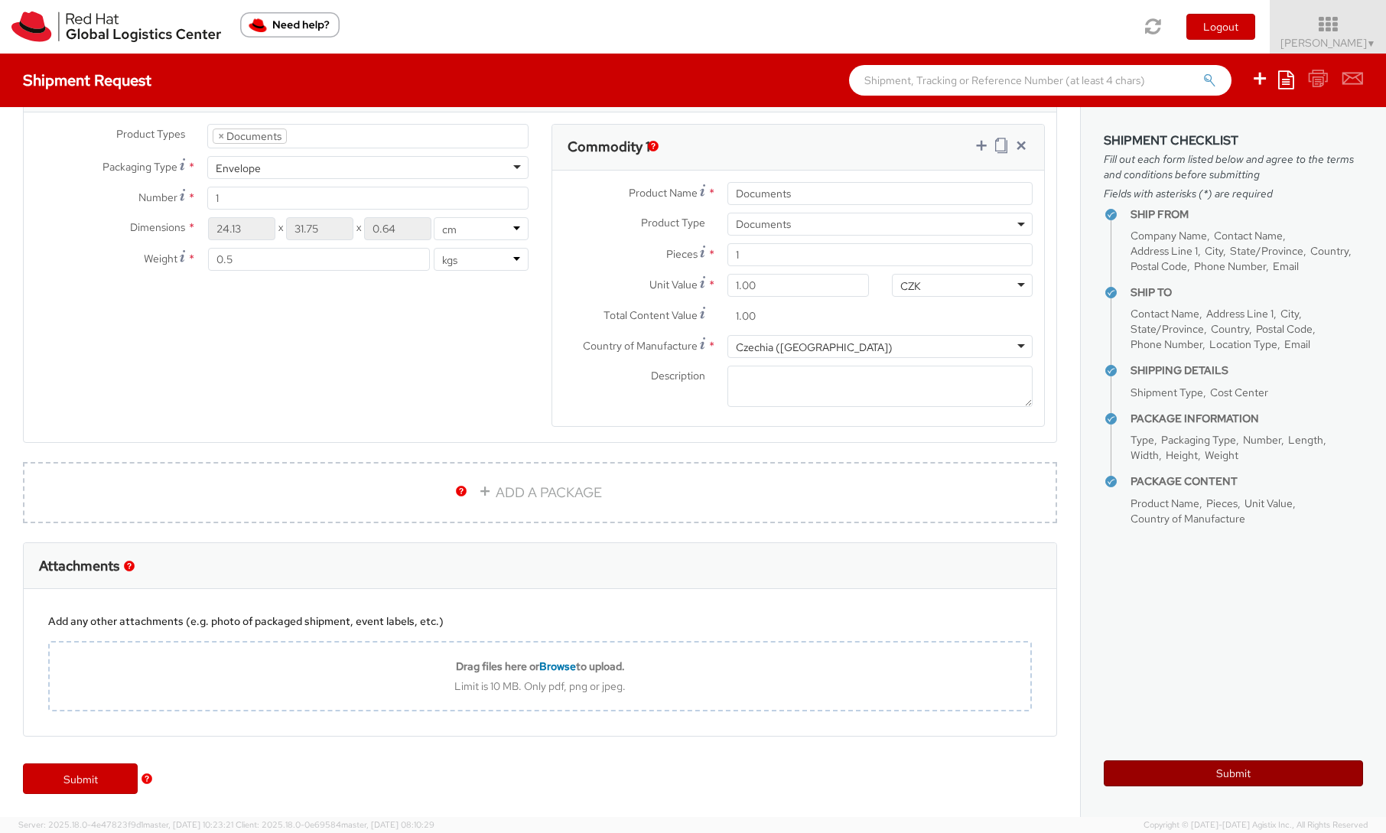
click at [1225, 772] on button "Submit" at bounding box center [1233, 773] width 259 height 26
type input "[PERSON_NAME]"
